Goal: Share content: Share content

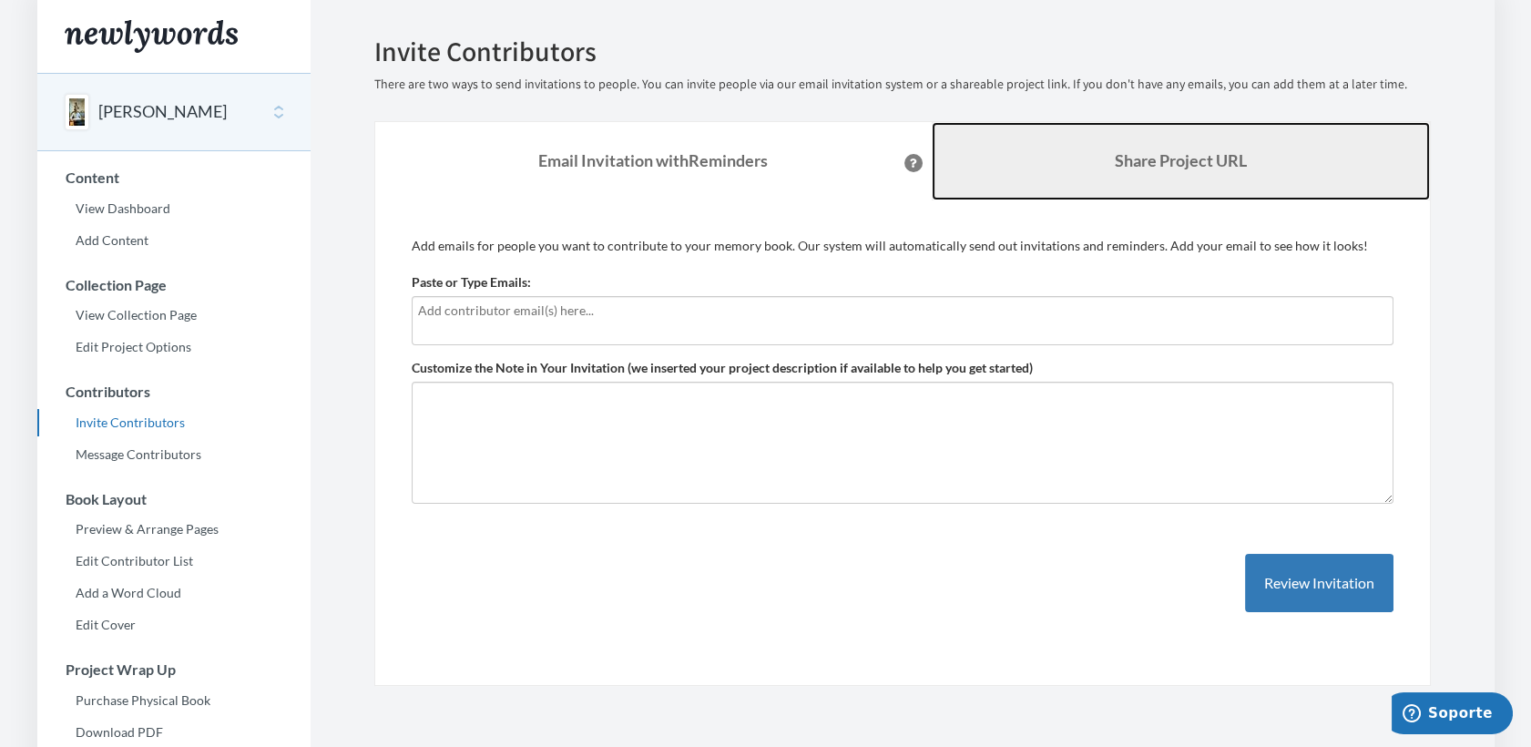
click at [1165, 157] on b "Share Project URL" at bounding box center [1181, 160] width 132 height 20
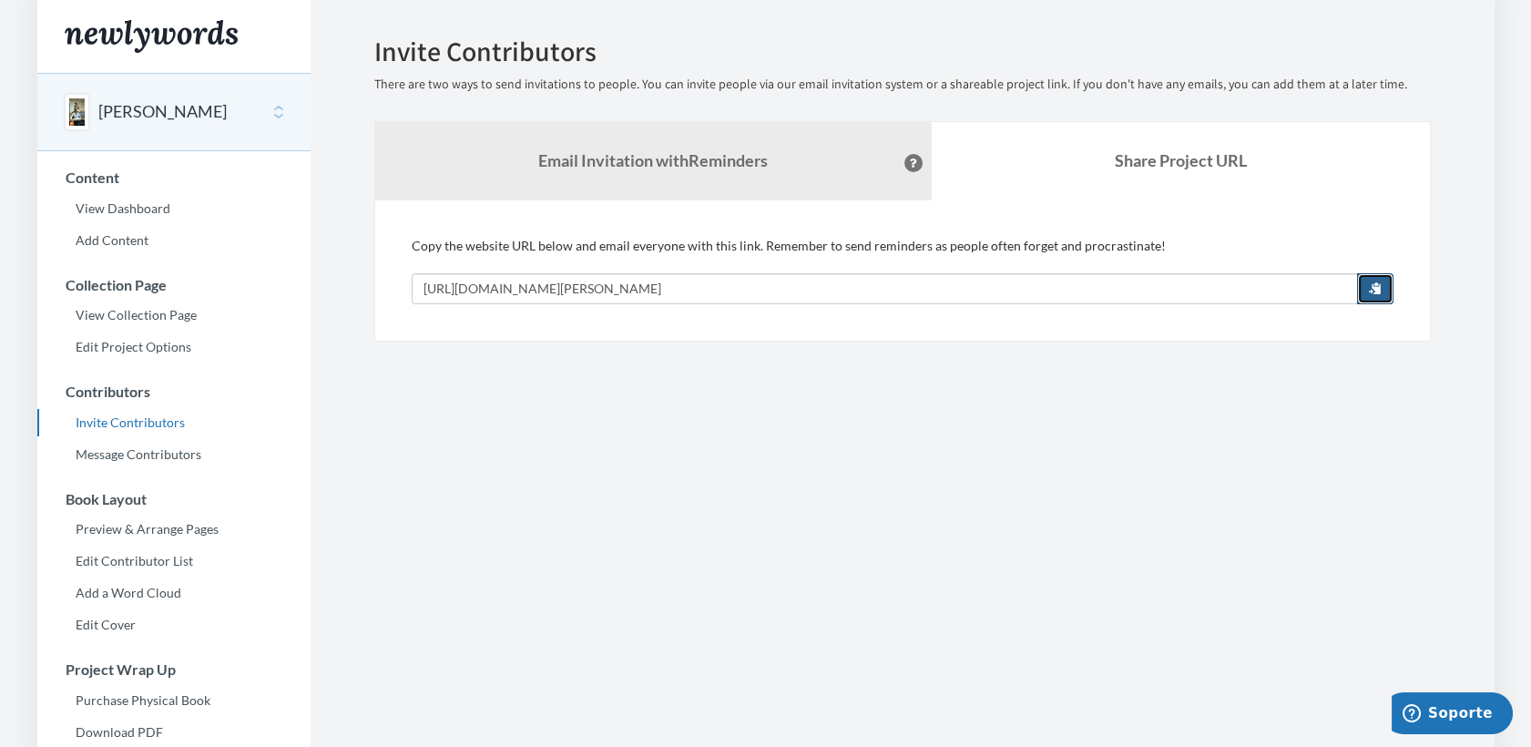
click at [1375, 288] on span "button" at bounding box center [1375, 287] width 13 height 13
click at [1372, 285] on span "button" at bounding box center [1375, 287] width 13 height 13
click at [184, 455] on link "Message Contributors" at bounding box center [173, 454] width 273 height 27
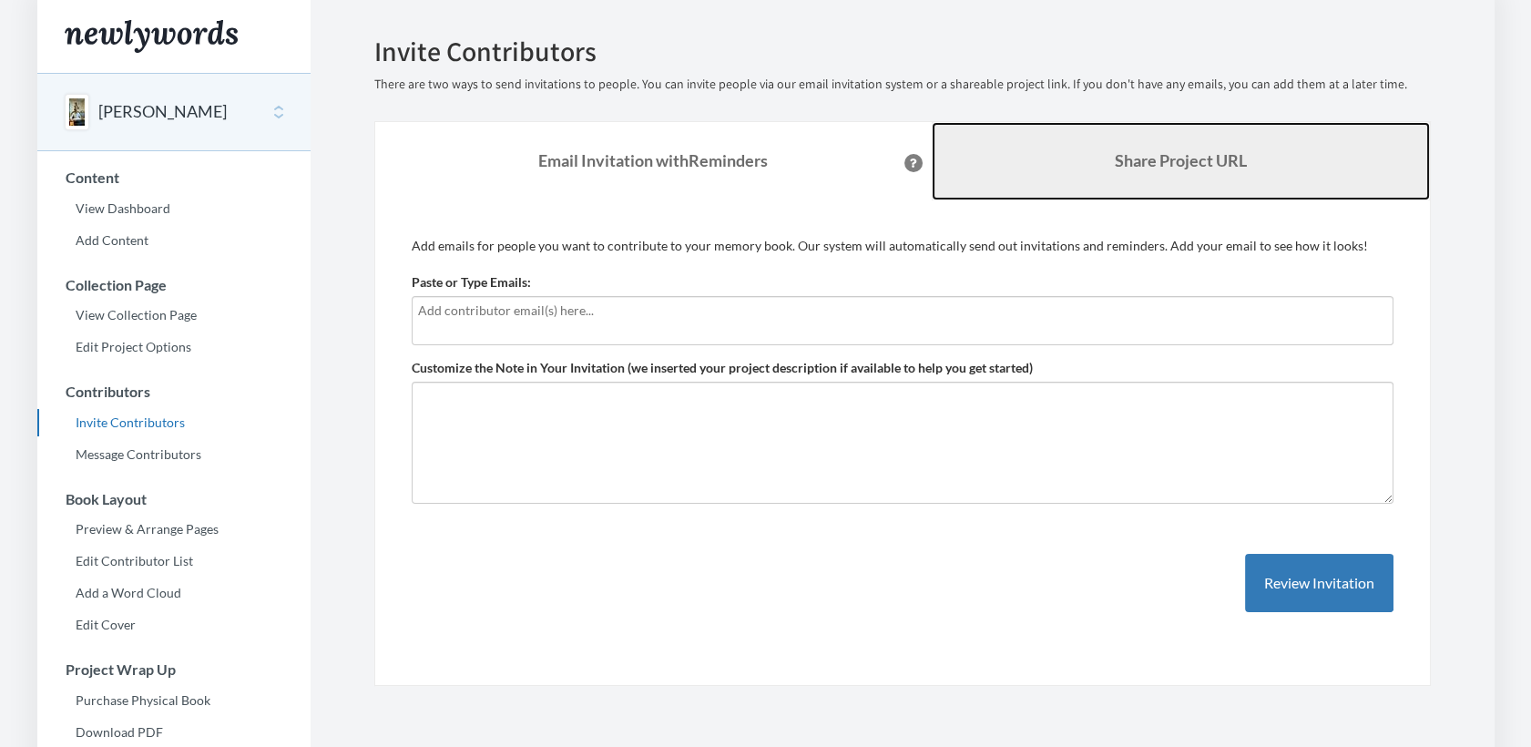
click at [1151, 159] on b "Share Project URL" at bounding box center [1181, 160] width 132 height 20
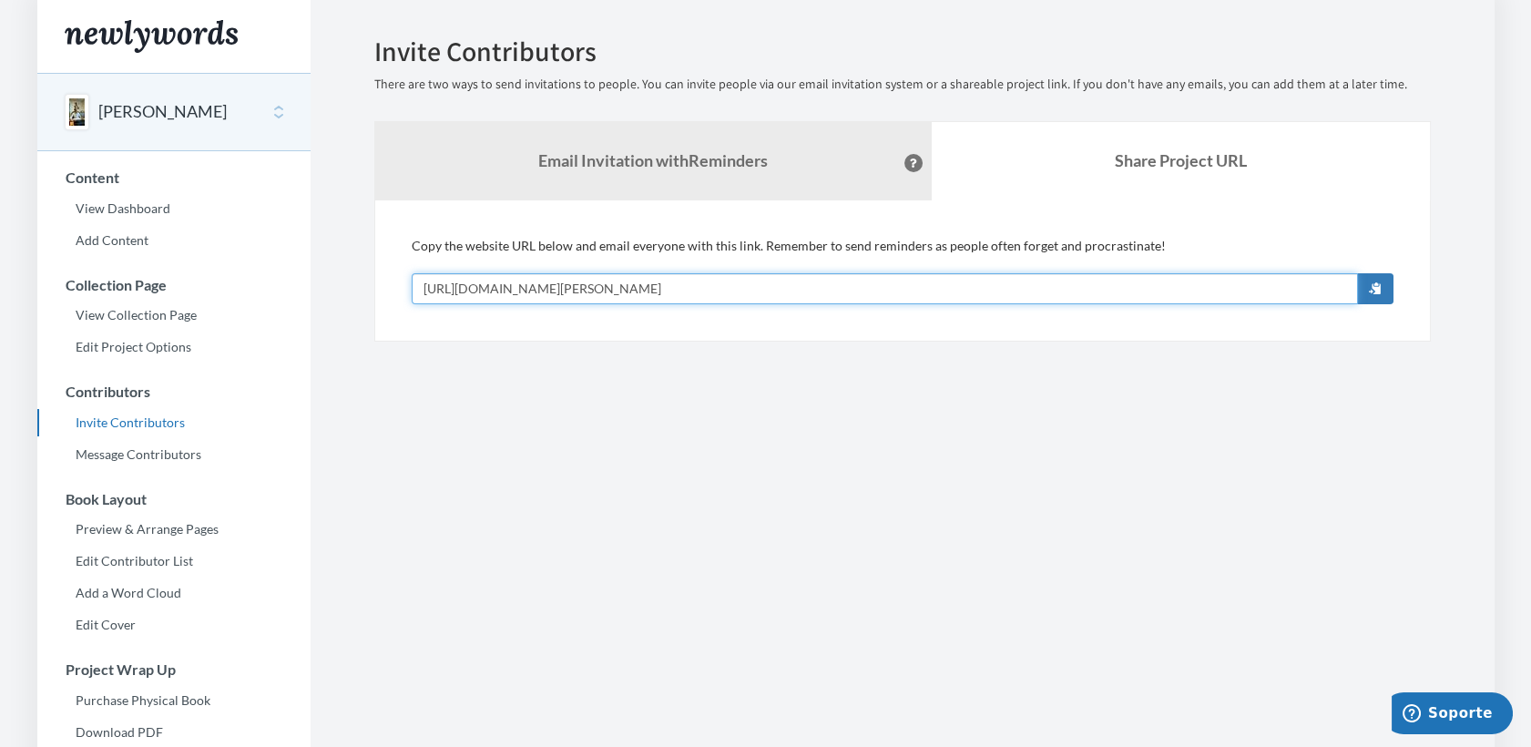
click at [624, 284] on input "[URL][DOMAIN_NAME][PERSON_NAME]" at bounding box center [885, 288] width 946 height 31
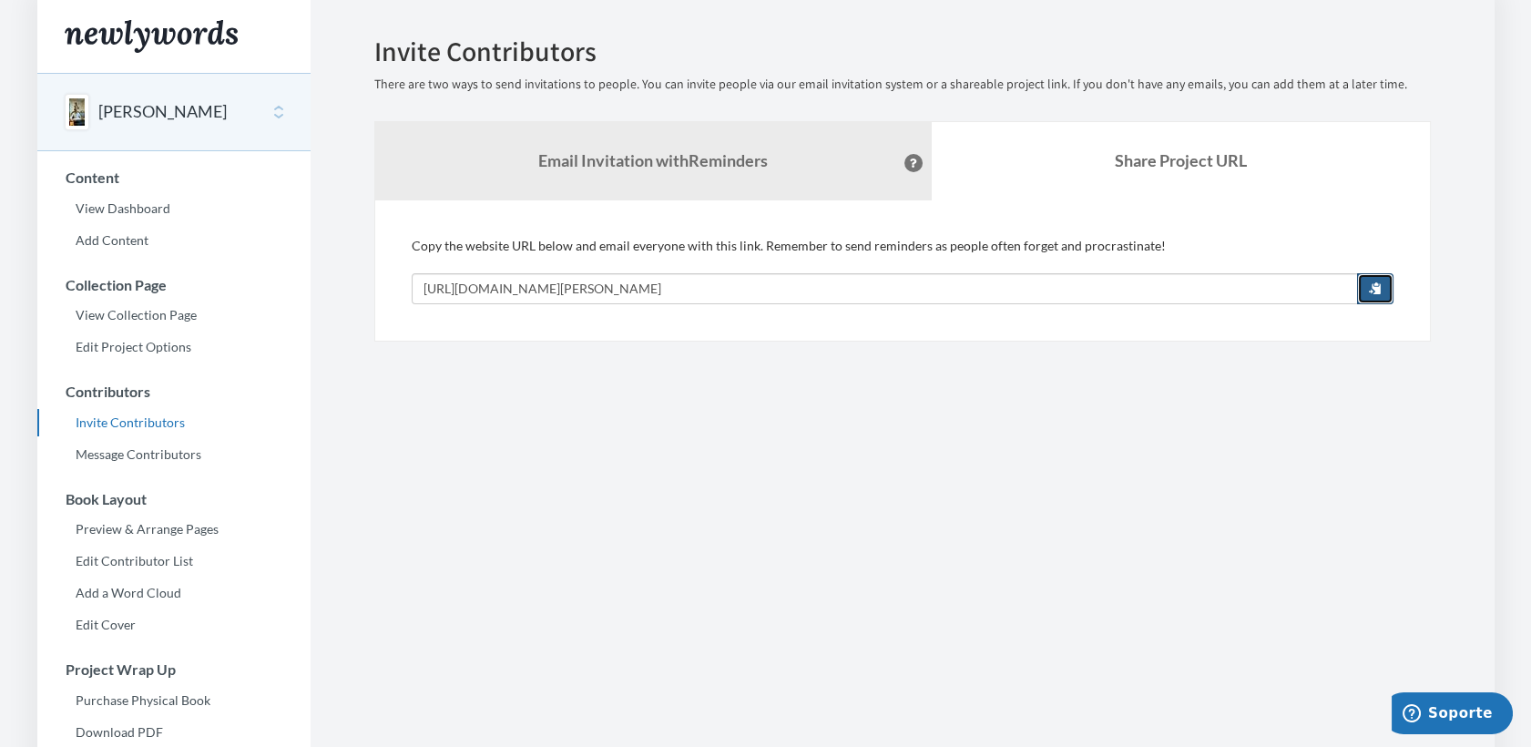
click at [1377, 286] on span "button" at bounding box center [1375, 287] width 13 height 13
